Goal: Contribute content

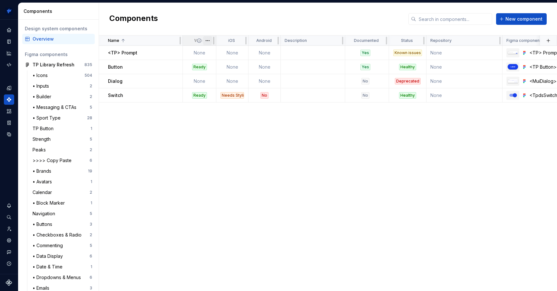
click at [209, 42] on html "TrainingPeaks SH Design system data Components Design system components Overvie…" at bounding box center [278, 145] width 557 height 291
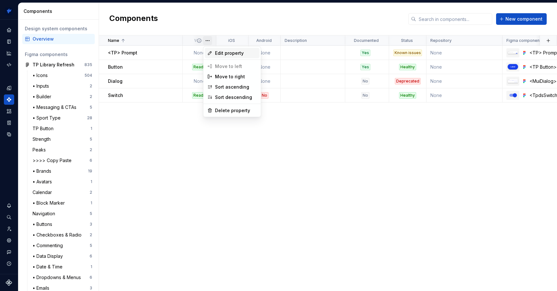
click at [231, 49] on div "Edit property" at bounding box center [232, 53] width 55 height 10
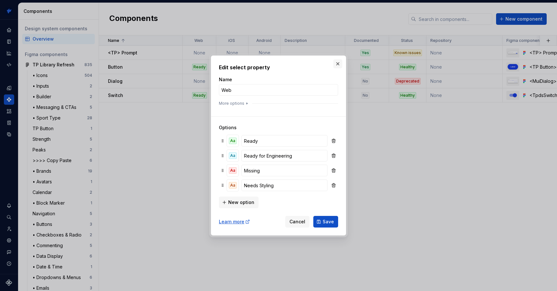
click at [337, 62] on button "button" at bounding box center [337, 63] width 9 height 9
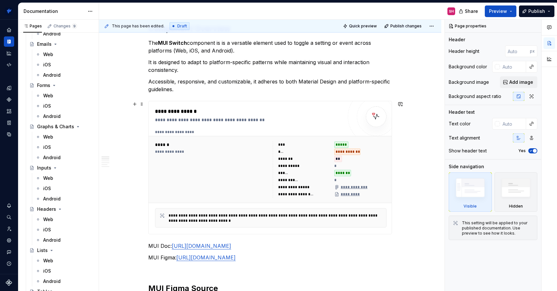
scroll to position [101, 0]
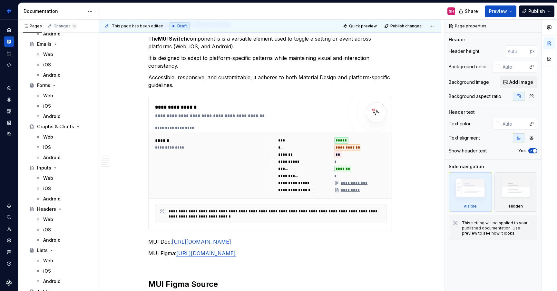
type textarea "*"
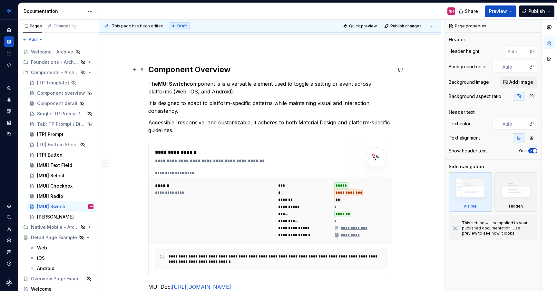
scroll to position [64, 0]
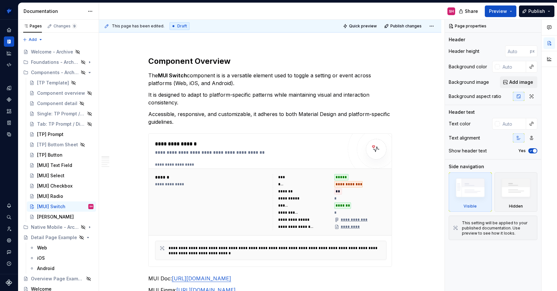
type textarea "*"
